Goal: Task Accomplishment & Management: Use online tool/utility

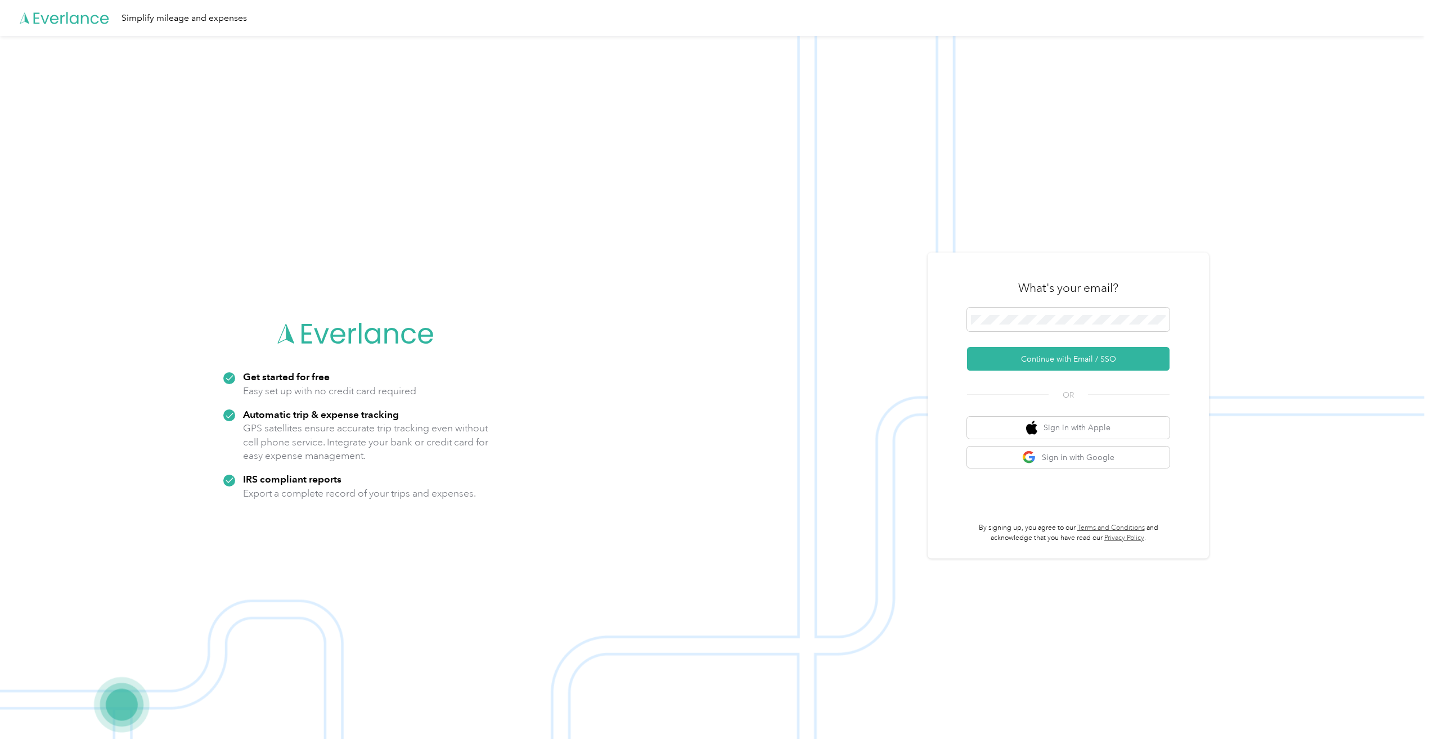
click at [1066, 359] on button "Continue with Email / SSO" at bounding box center [1068, 359] width 203 height 24
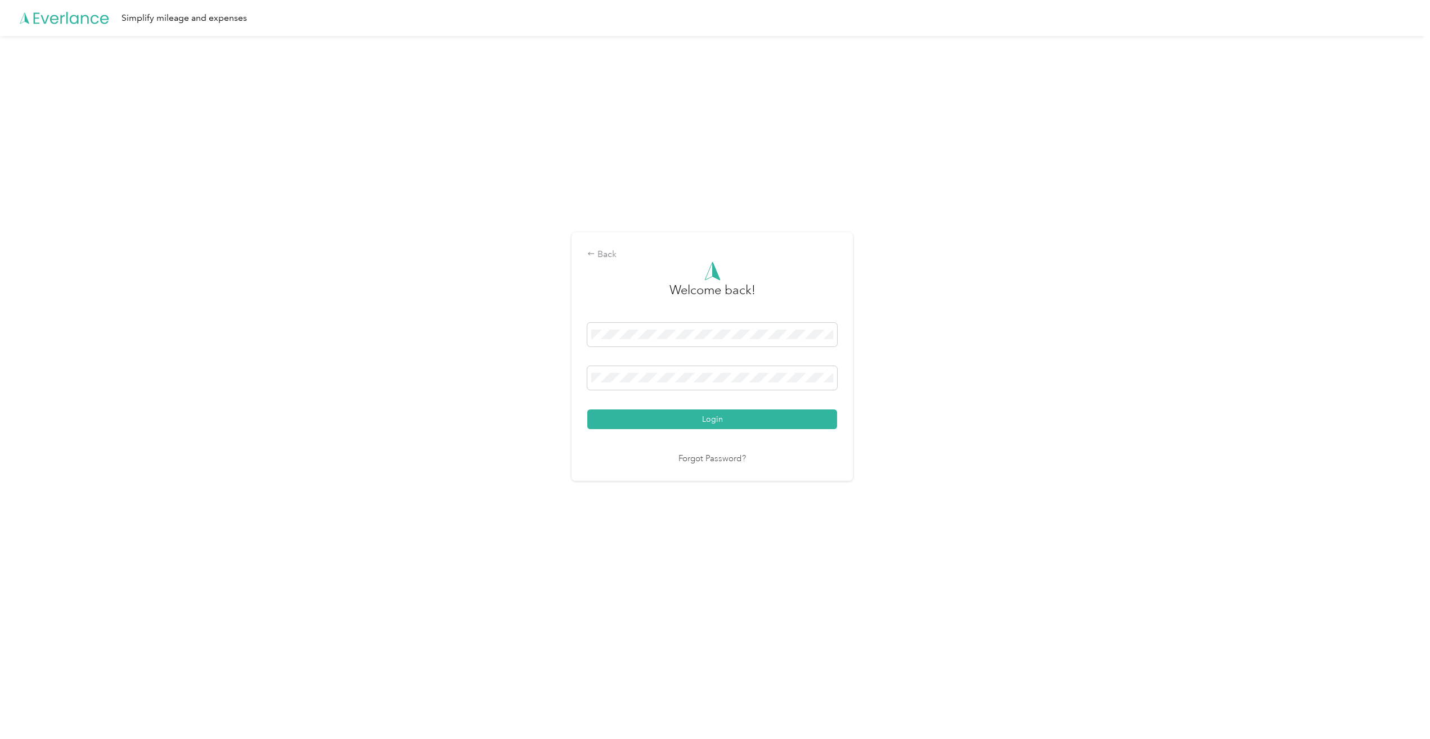
click at [724, 421] on button "Login" at bounding box center [712, 420] width 250 height 20
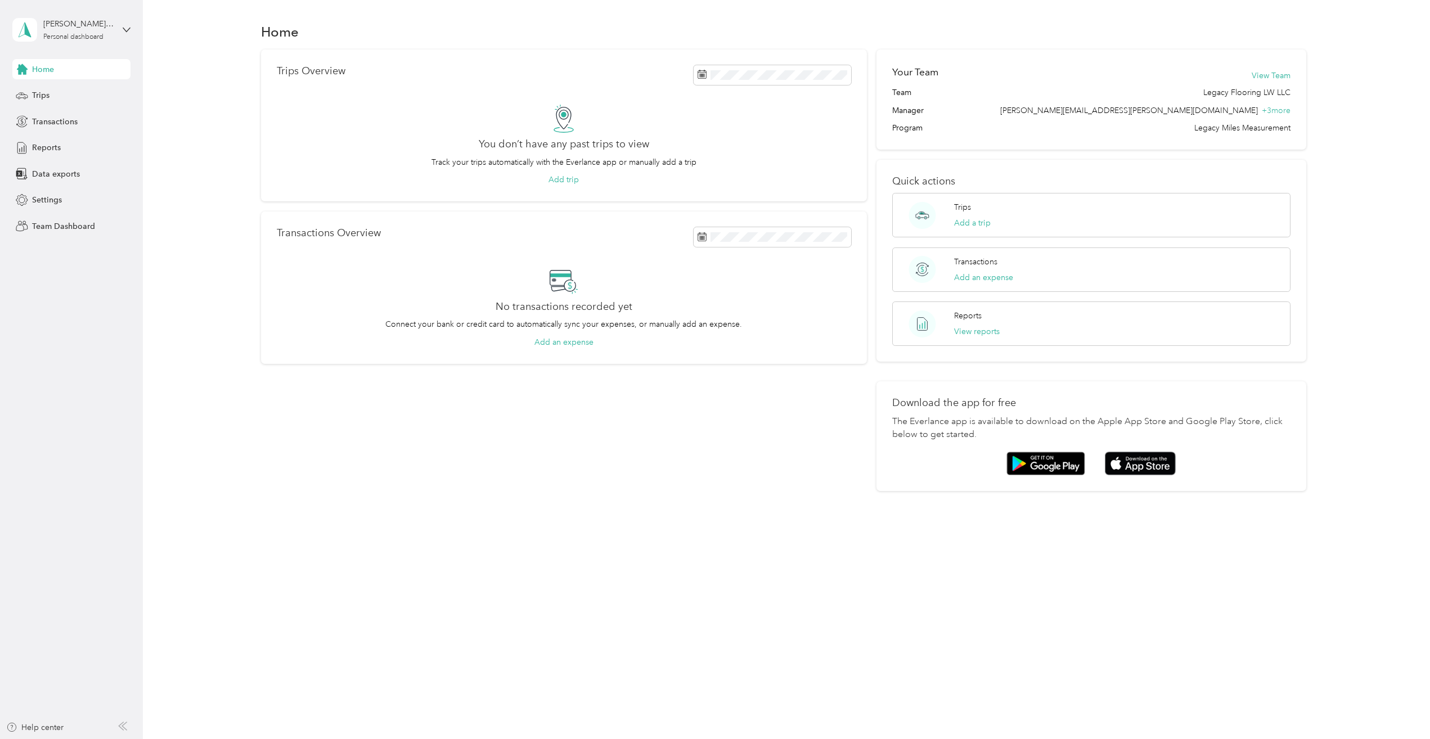
click at [60, 174] on span "Data exports" at bounding box center [56, 174] width 48 height 12
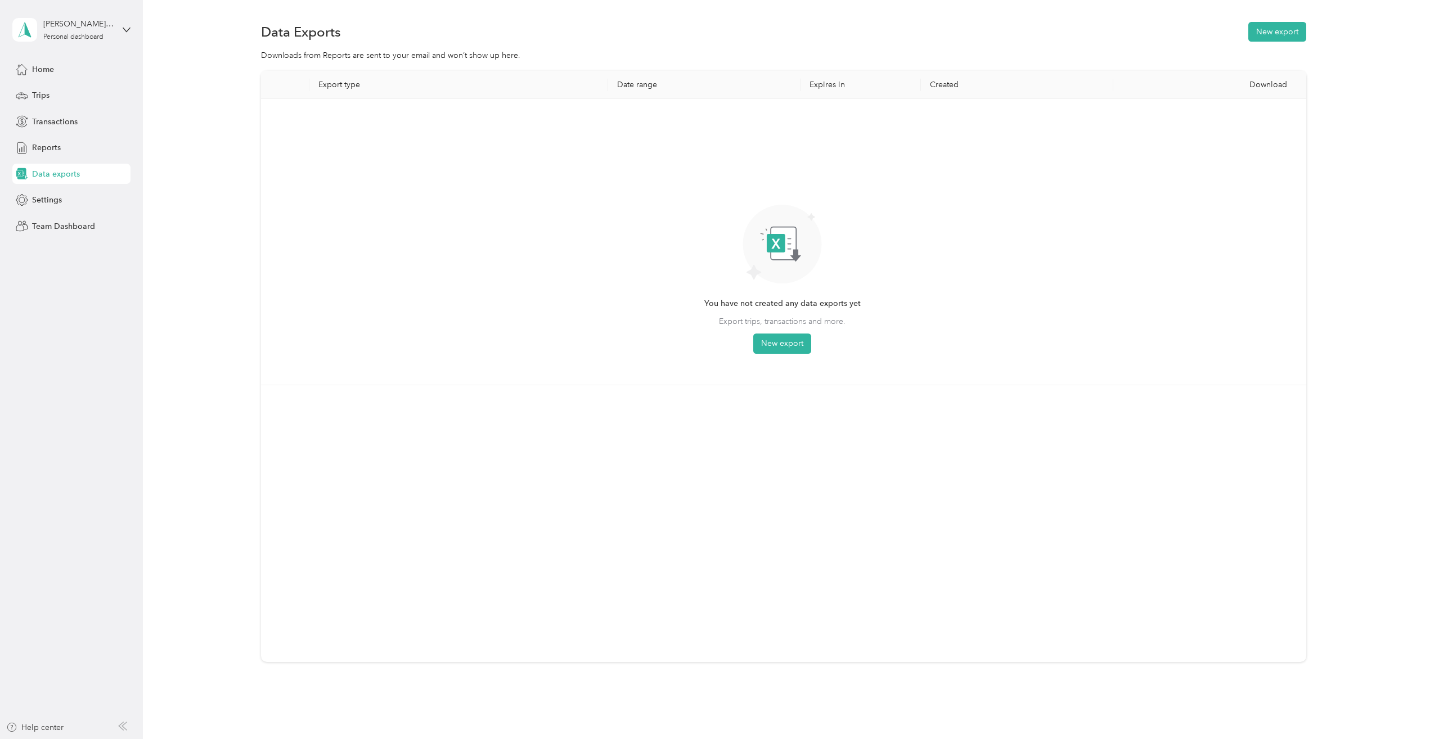
click at [50, 226] on span "Team Dashboard" at bounding box center [63, 227] width 63 height 12
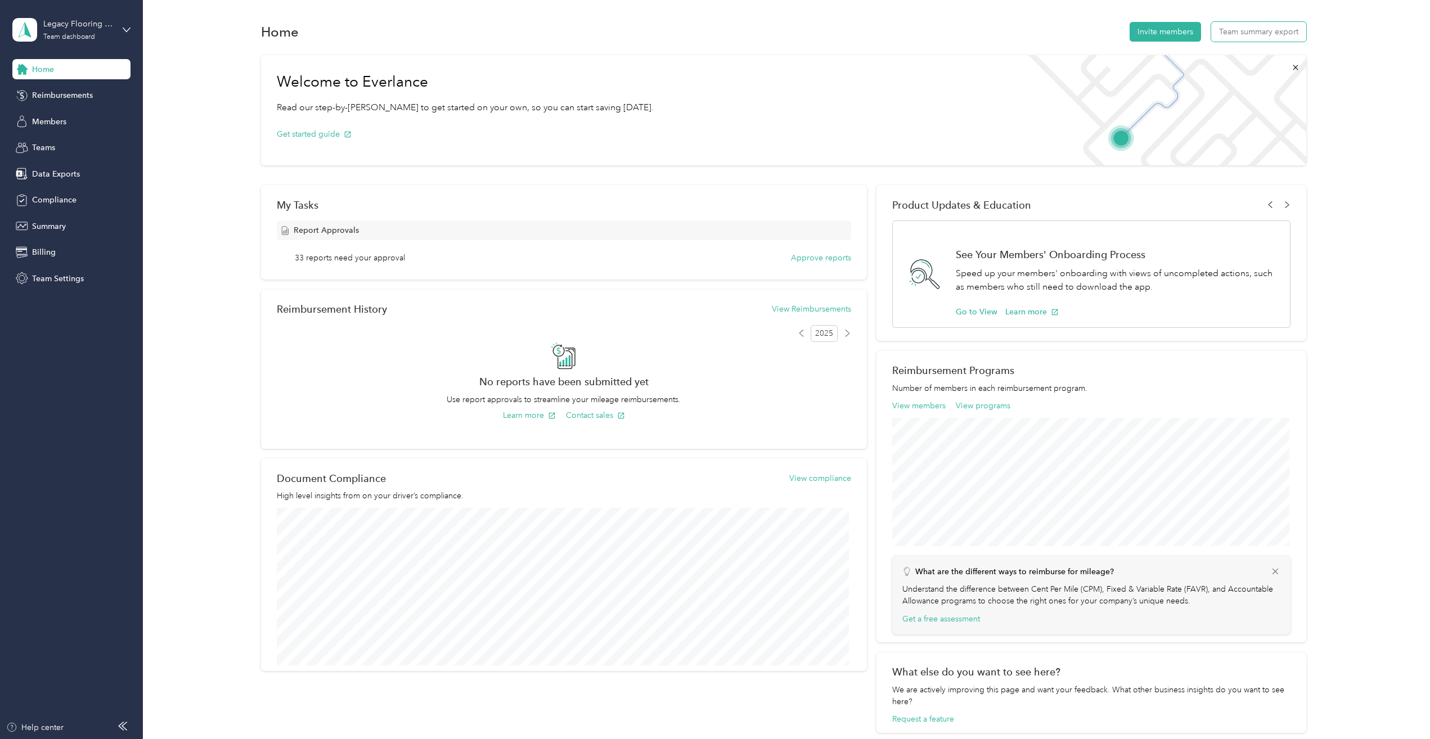
click at [1259, 33] on button "Team summary export" at bounding box center [1258, 32] width 95 height 20
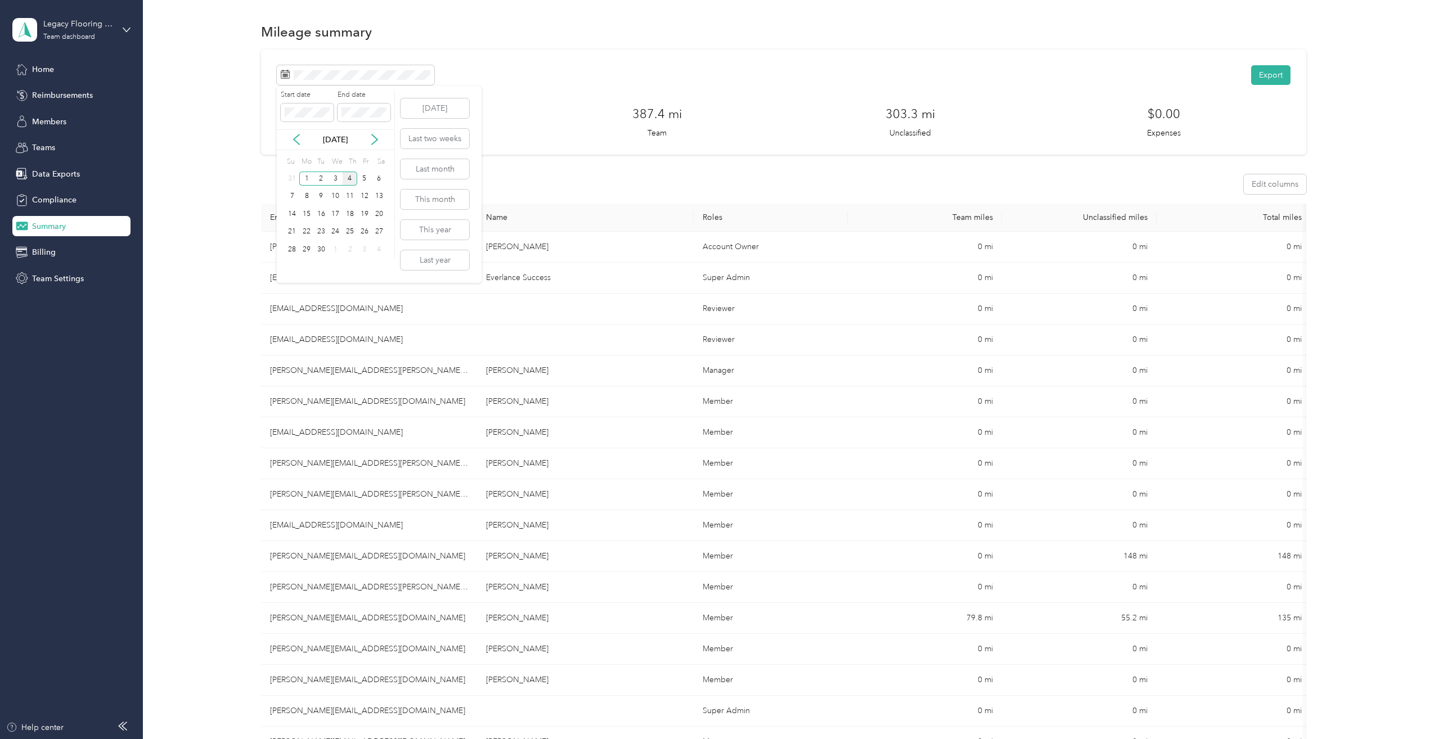
click at [300, 140] on icon at bounding box center [296, 139] width 11 height 11
click at [366, 176] on div "1" at bounding box center [364, 179] width 15 height 14
click at [291, 266] on div "31" at bounding box center [292, 268] width 15 height 14
click at [1261, 74] on button "Export" at bounding box center [1270, 75] width 39 height 20
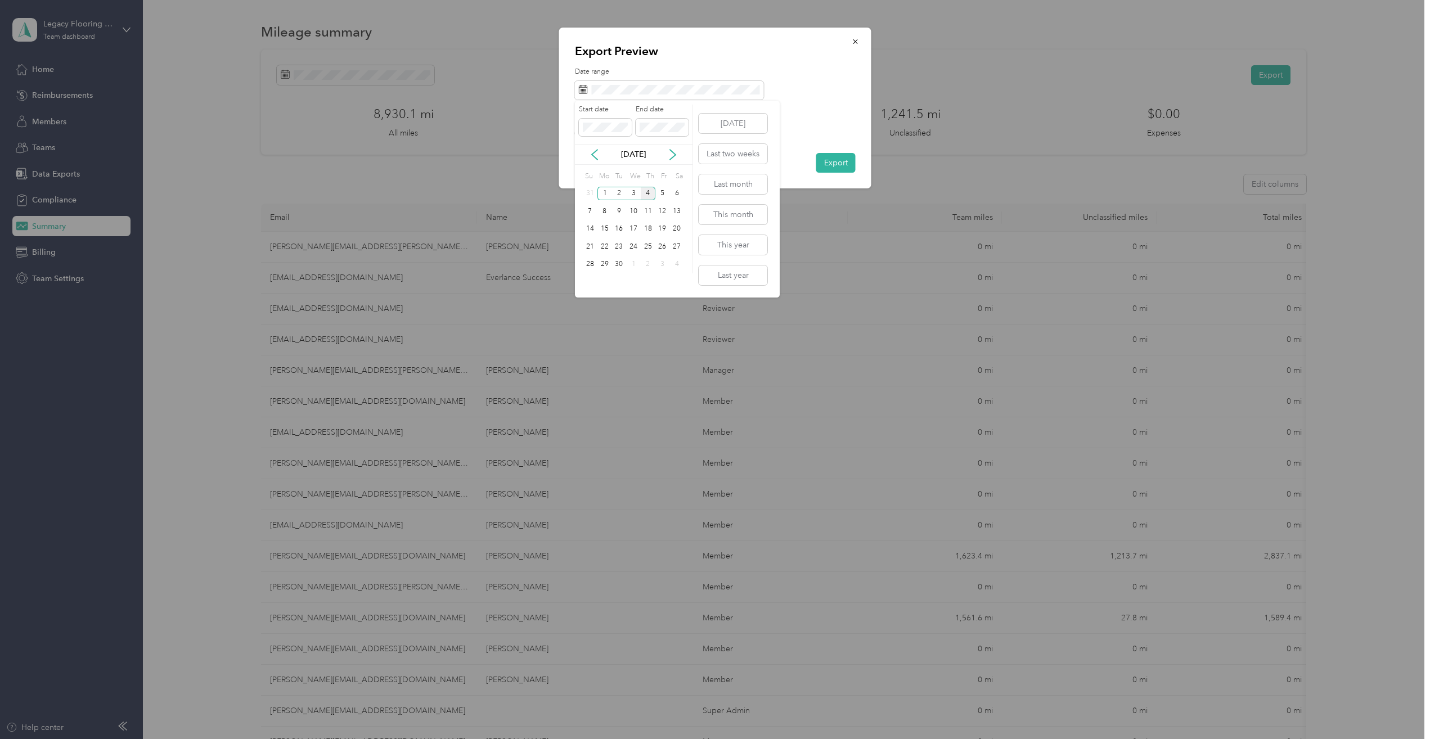
click at [597, 155] on icon at bounding box center [594, 154] width 11 height 11
click at [664, 195] on div "1" at bounding box center [662, 194] width 15 height 14
click at [586, 282] on div "31" at bounding box center [590, 282] width 15 height 14
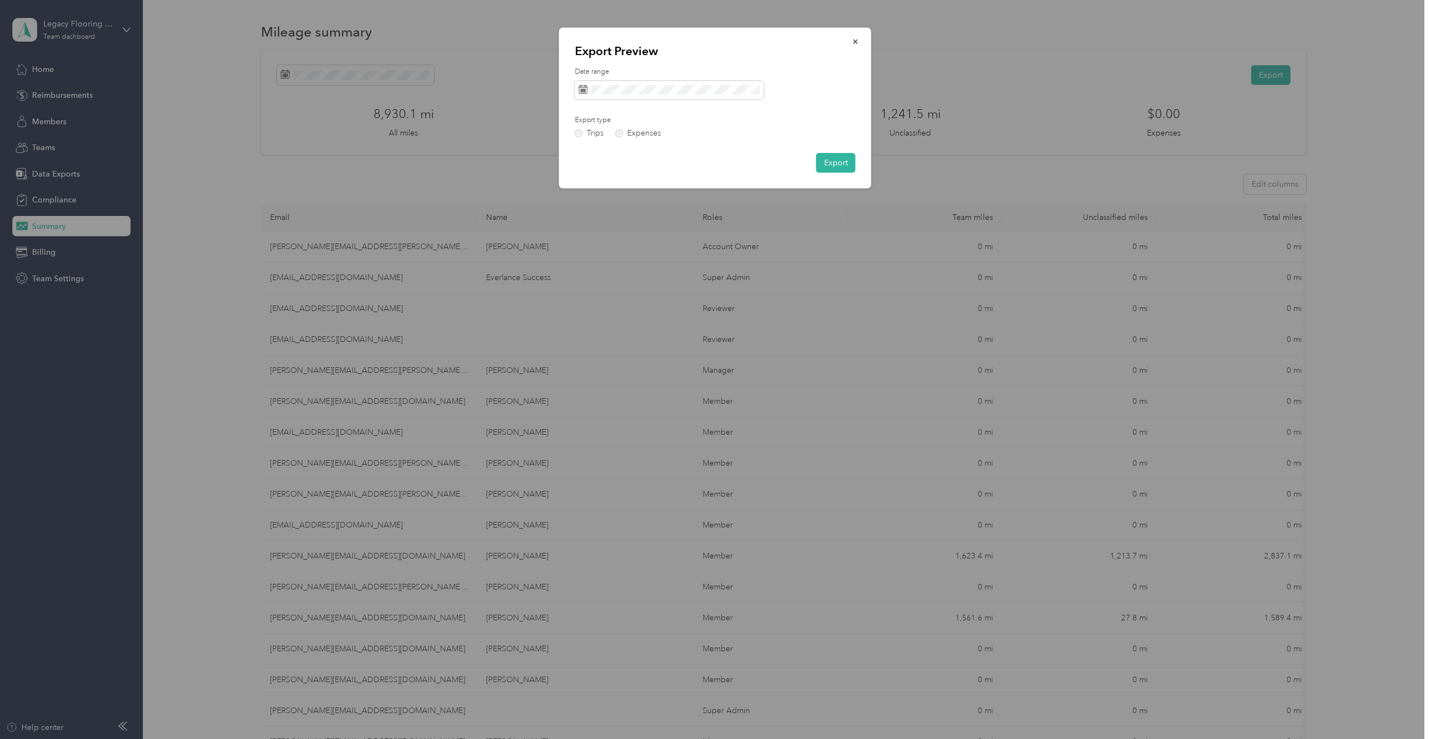
click at [835, 164] on button "Export" at bounding box center [835, 163] width 39 height 20
